Goal: Communication & Community: Answer question/provide support

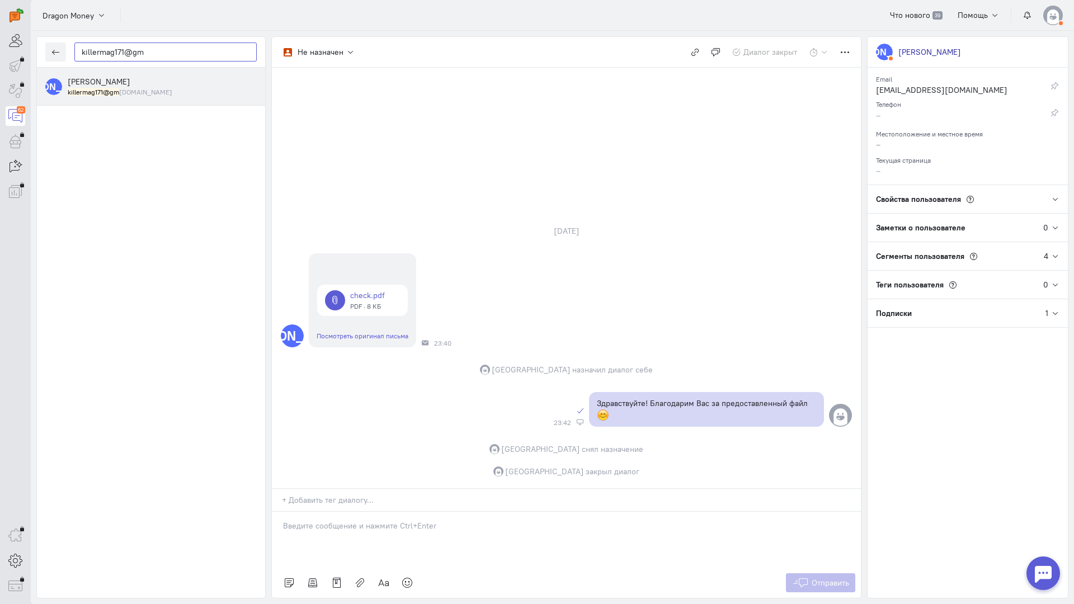
drag, startPoint x: 182, startPoint y: 57, endPoint x: 1, endPoint y: 49, distance: 180.9
click at [0, 49] on div "operator conversation-V1122-10000-3month 62" at bounding box center [537, 302] width 1074 height 604
paste input "[PERSON_NAME].glina@yande"
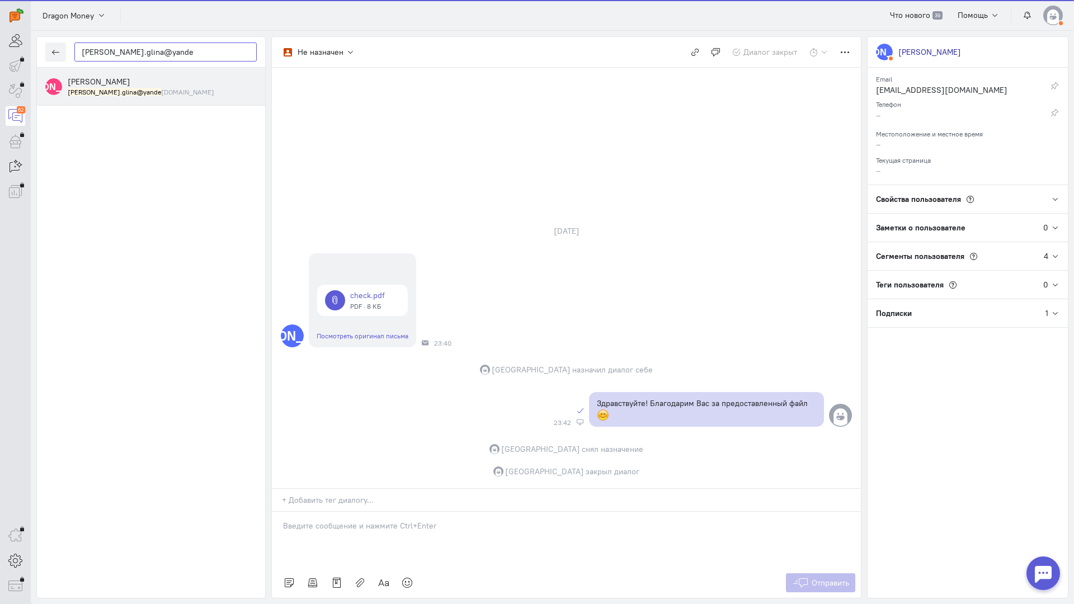
type input "[PERSON_NAME].glina@yande"
click at [139, 84] on div "[PERSON_NAME] [PERSON_NAME].glina@yande [DOMAIN_NAME]" at bounding box center [162, 86] width 189 height 21
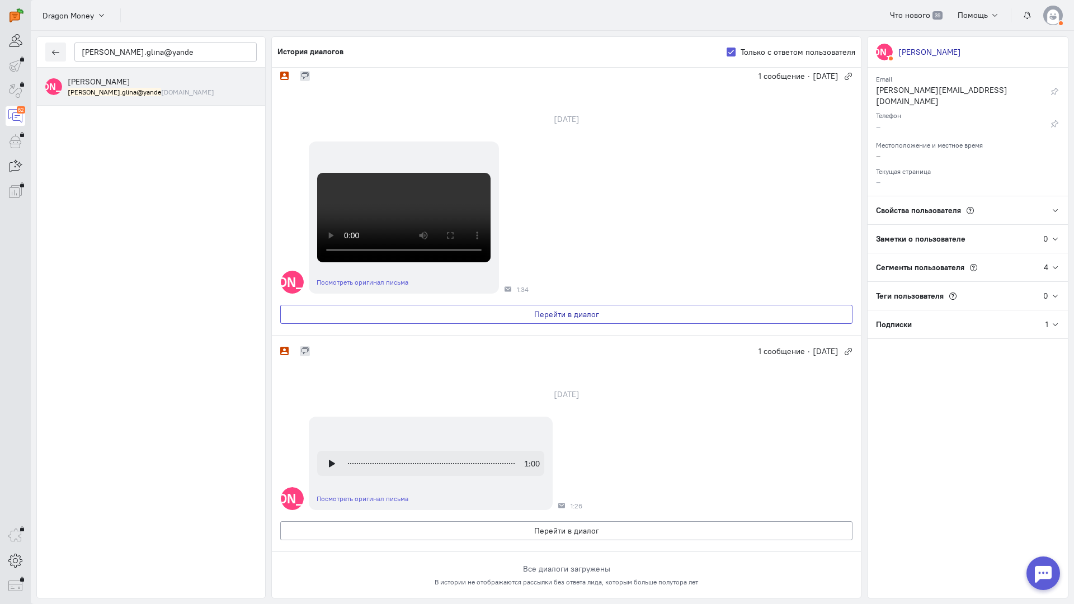
scroll to position [154, 0]
click at [469, 324] on button "Перейти в диалог" at bounding box center [566, 314] width 572 height 19
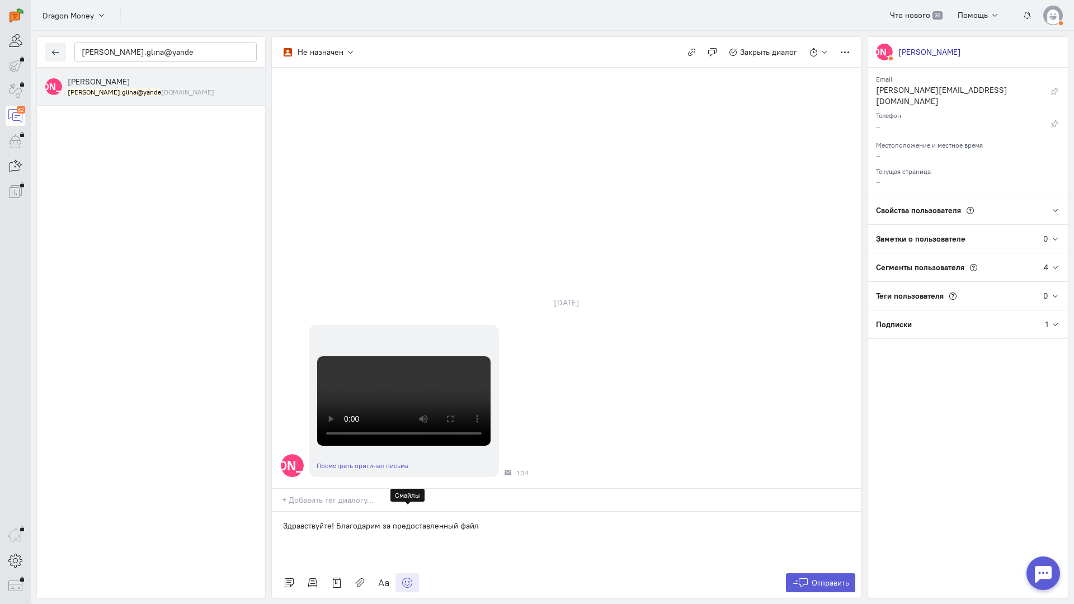
click at [406, 577] on icon at bounding box center [407, 582] width 11 height 11
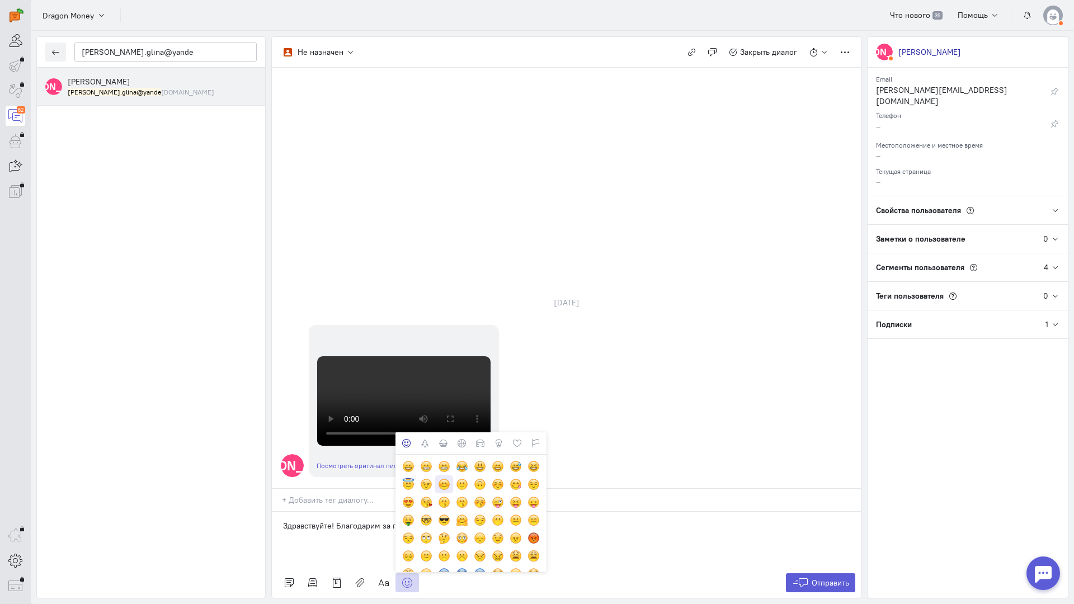
click at [445, 478] on div at bounding box center [444, 484] width 12 height 12
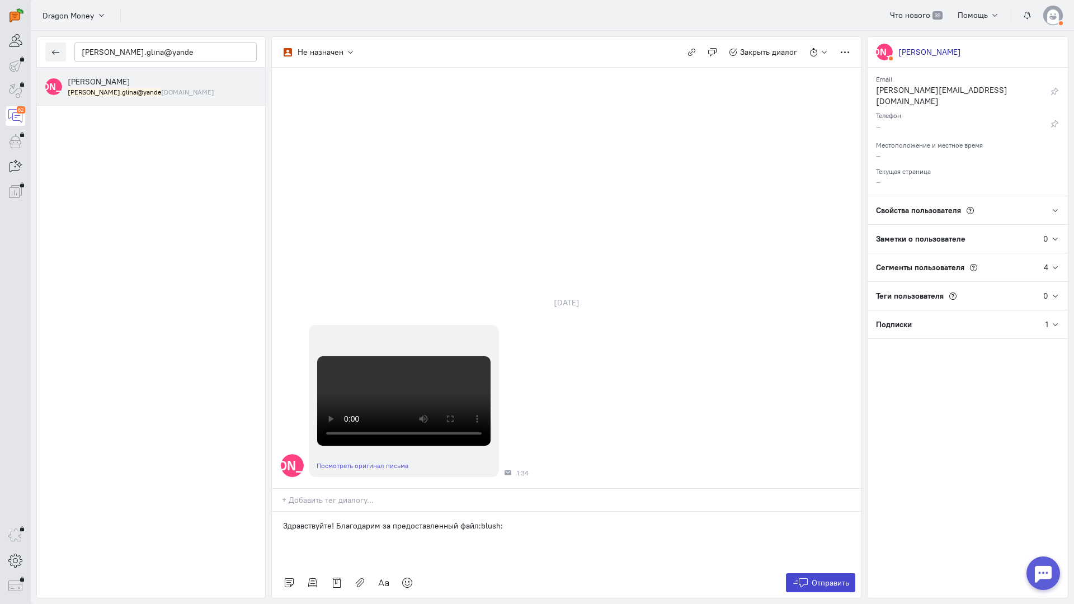
click at [809, 574] on button "Отправить" at bounding box center [821, 583] width 70 height 19
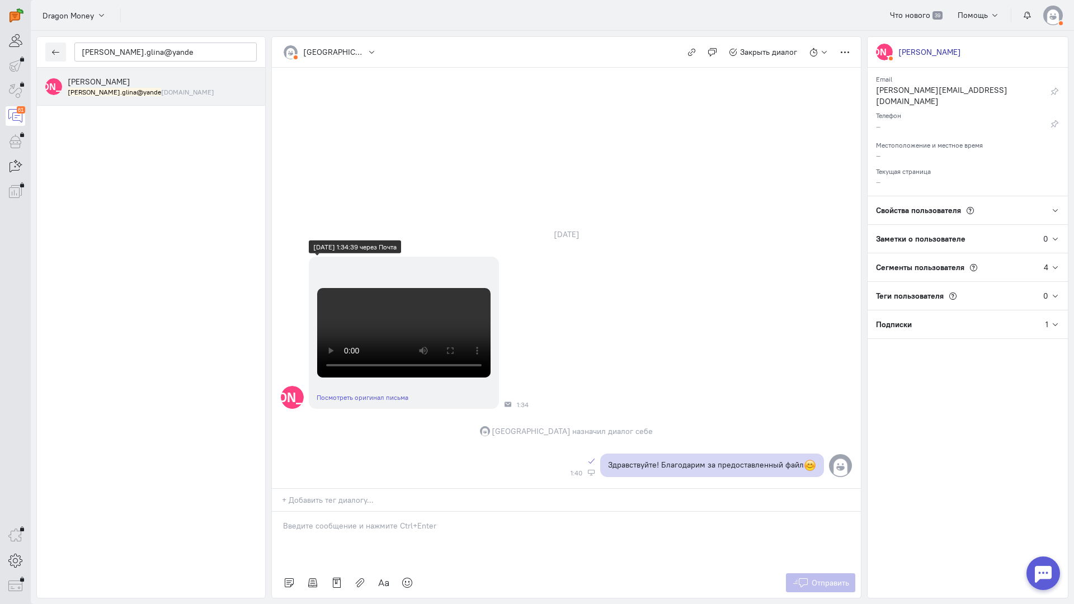
scroll to position [112, 0]
